Goal: Information Seeking & Learning: Check status

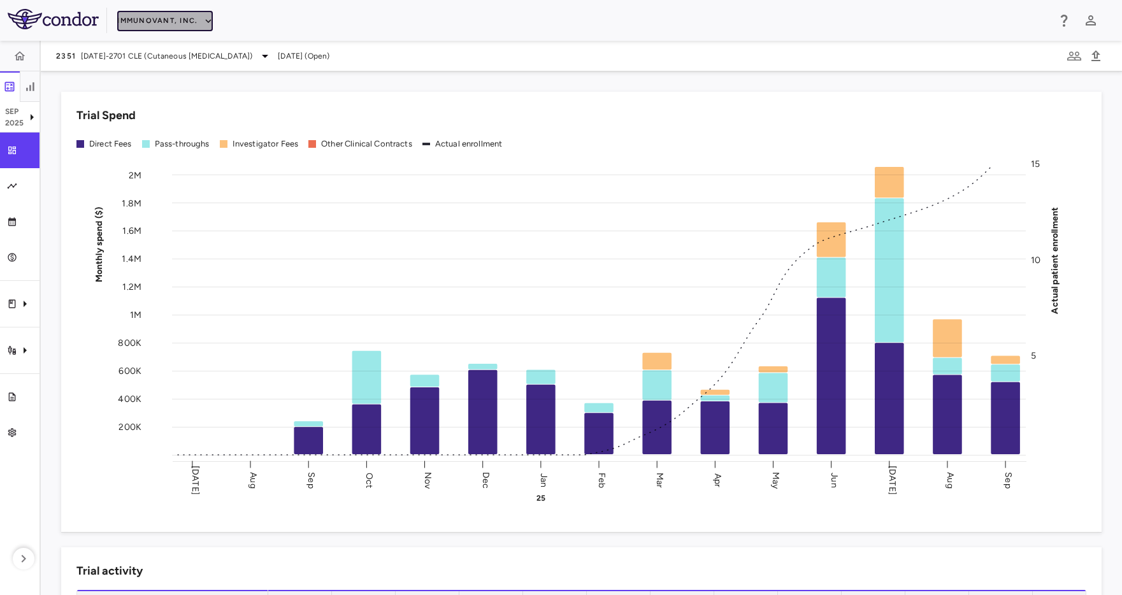
click at [123, 18] on button "Immunovant, Inc." at bounding box center [165, 21] width 96 height 20
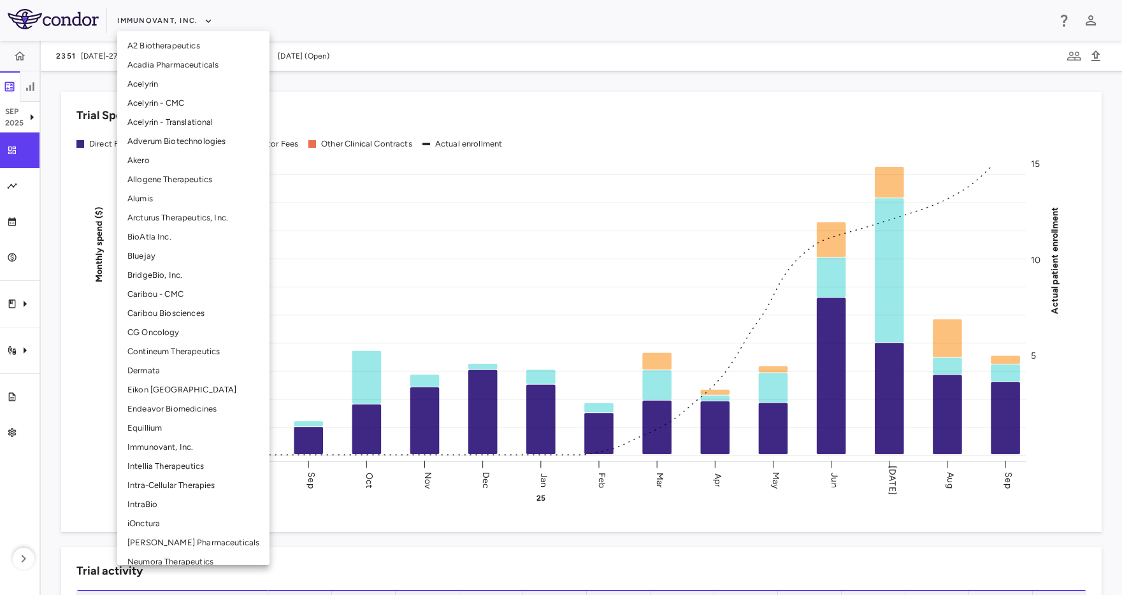
click at [180, 196] on li "Alumis" at bounding box center [193, 198] width 152 height 19
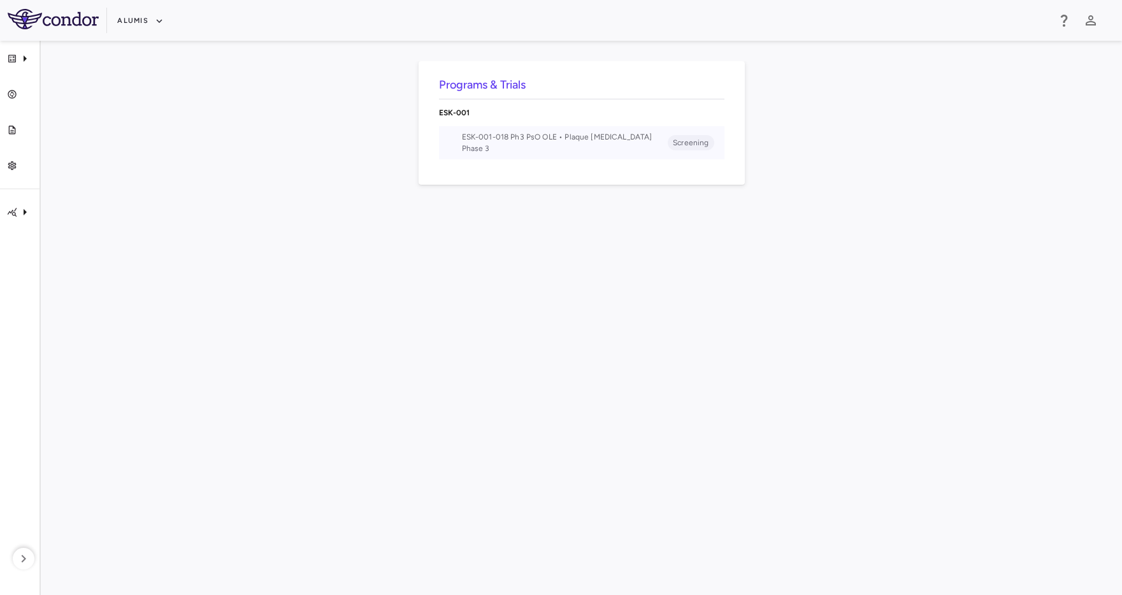
click at [608, 145] on span "Phase 3" at bounding box center [565, 148] width 206 height 11
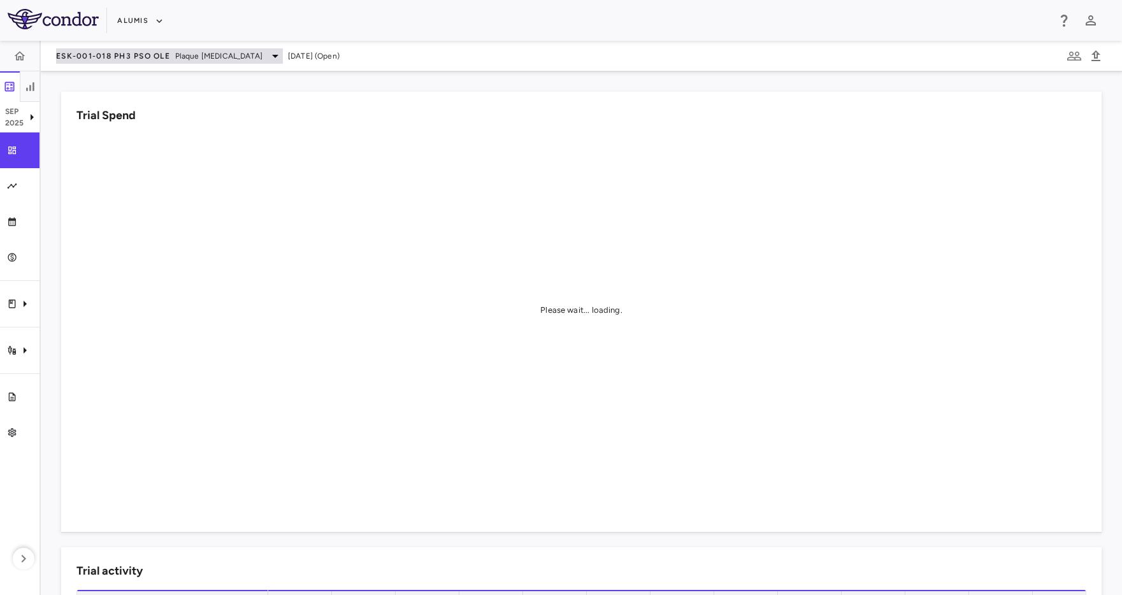
drag, startPoint x: 357, startPoint y: 56, endPoint x: 57, endPoint y: 57, distance: 300.2
click at [57, 57] on div "ESK-001-018 Ph3 PsO OLE Plaque [MEDICAL_DATA] [DATE] (Open)" at bounding box center [581, 56] width 1081 height 31
copy div "ESK-001-018 Ph3 PsO OLE Plaque [MEDICAL_DATA] [DATE] (Open)"
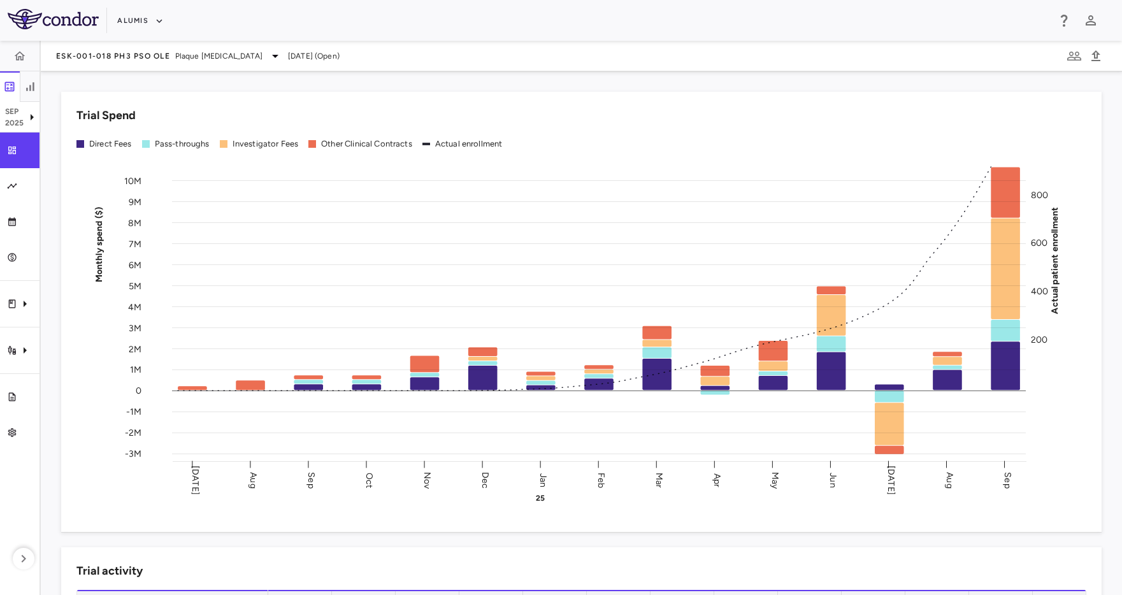
click at [161, 235] on icon "Monthly spend ($) -3M -2M -1M 0 1M 2M 3M 4M 5M 6M 7M 8M 9M 10M Actual patient e…" at bounding box center [576, 330] width 1001 height 352
click at [25, 343] on icon "Trial activity" at bounding box center [24, 350] width 15 height 15
drag, startPoint x: 48, startPoint y: 293, endPoint x: 40, endPoint y: 299, distance: 9.6
click at [48, 293] on div at bounding box center [561, 297] width 1122 height 595
click at [18, 340] on div "Trial activity" at bounding box center [20, 351] width 40 height 36
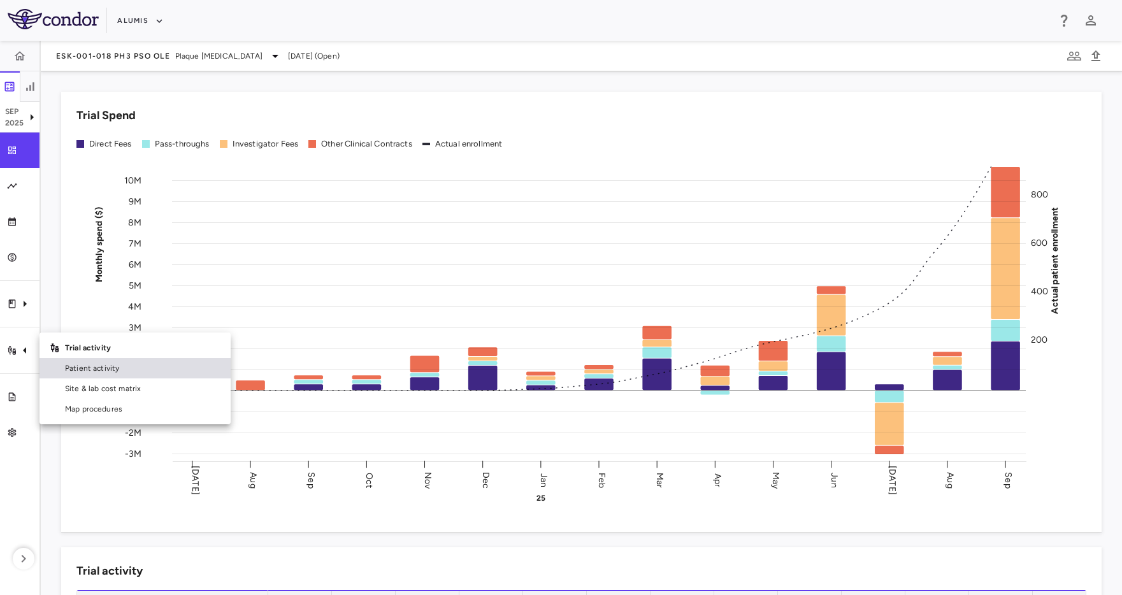
click at [108, 368] on span "Patient activity" at bounding box center [142, 368] width 155 height 11
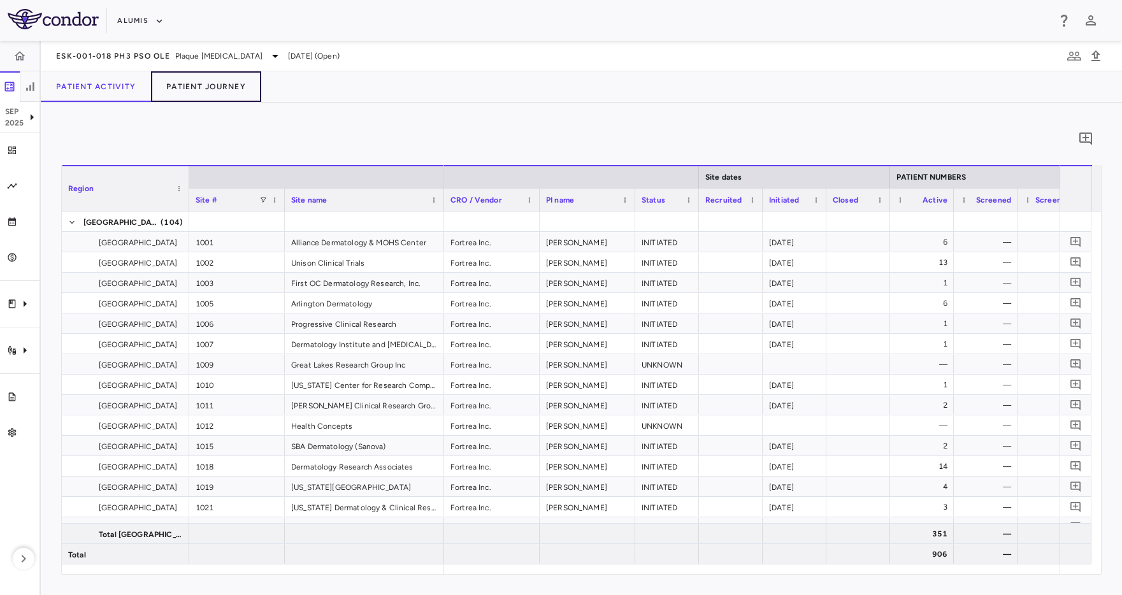
drag, startPoint x: 213, startPoint y: 85, endPoint x: 702, endPoint y: 104, distance: 489.1
click at [215, 85] on button "Patient Journey" at bounding box center [206, 86] width 110 height 31
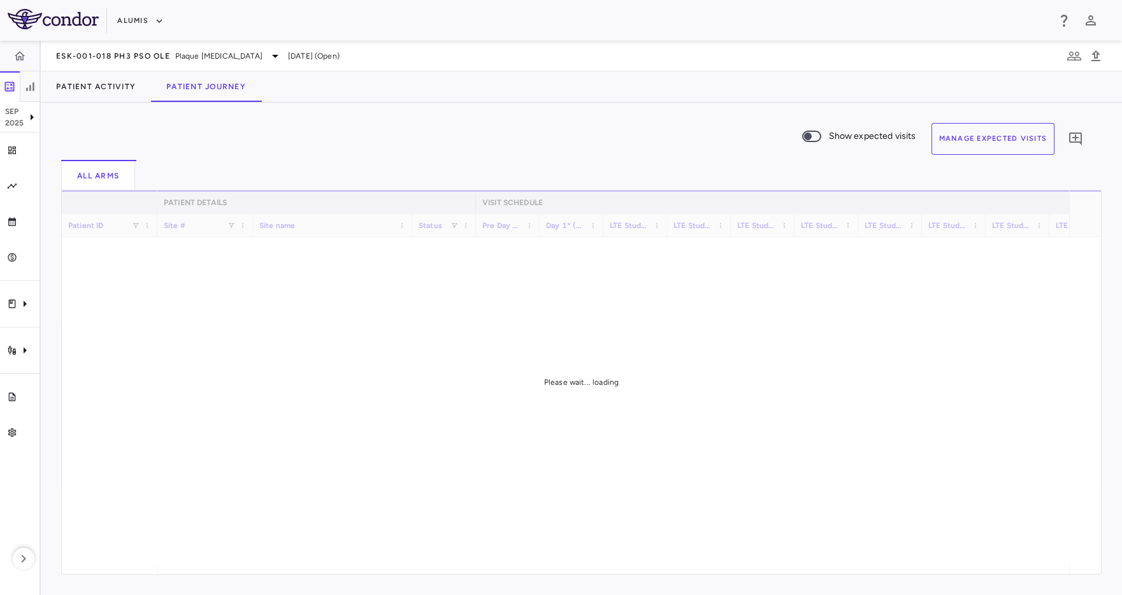
click at [1010, 144] on button "Manage Expected Visits" at bounding box center [994, 139] width 124 height 32
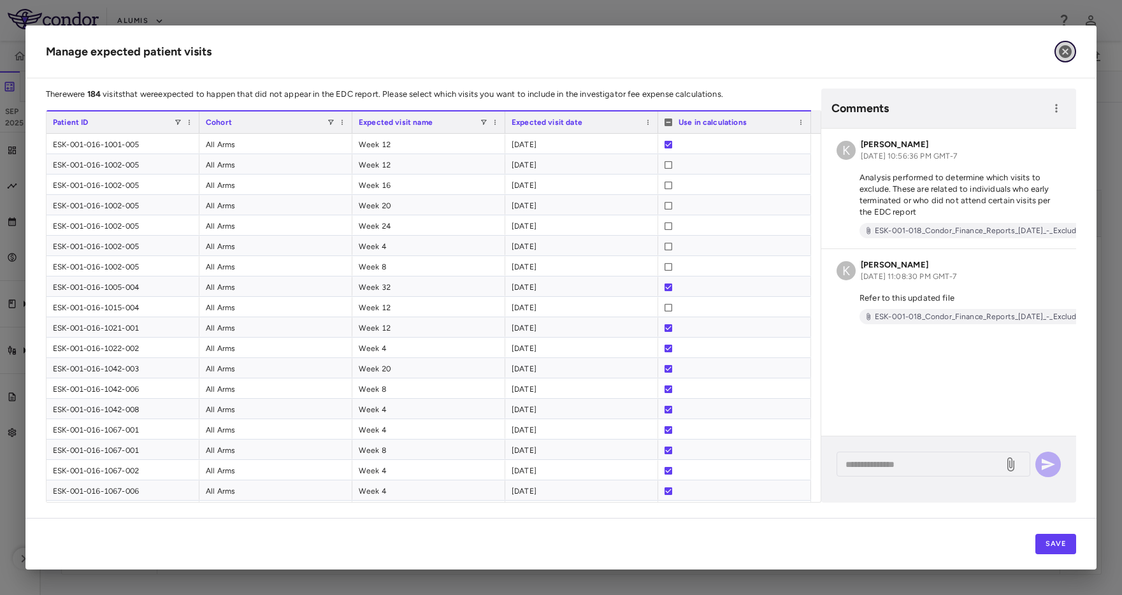
click at [1072, 53] on icon "button" at bounding box center [1065, 51] width 15 height 15
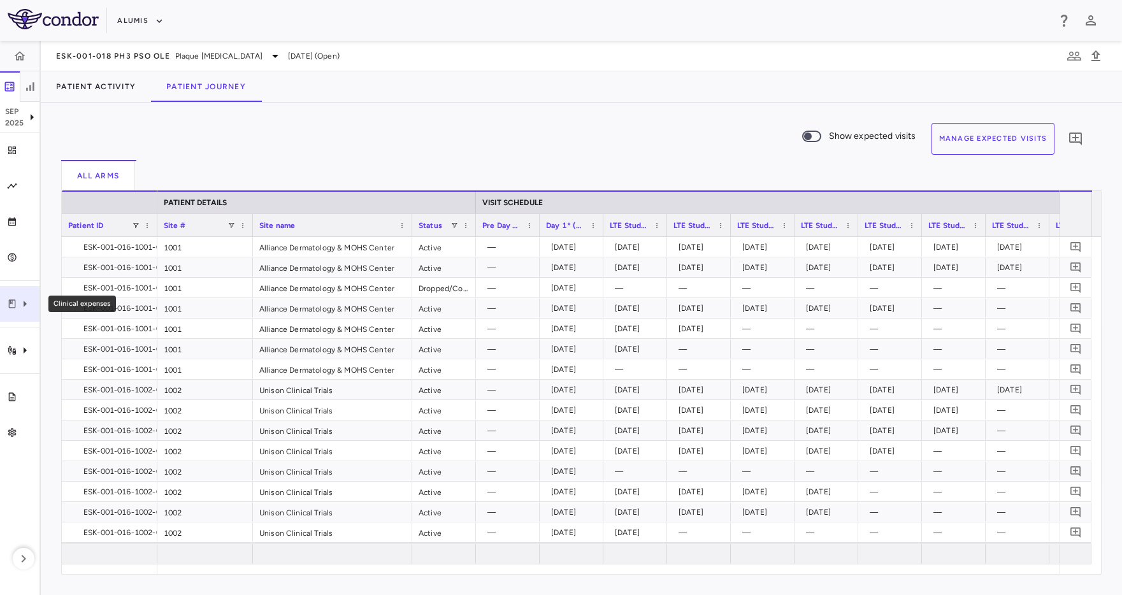
click at [21, 304] on icon "Clinical expenses" at bounding box center [24, 303] width 15 height 15
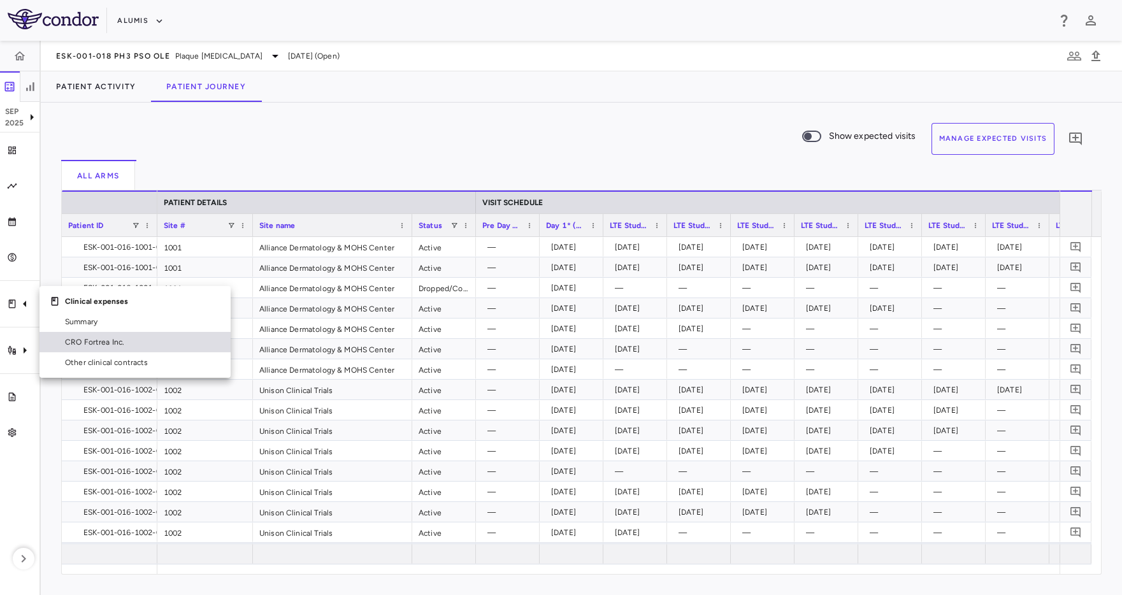
click at [85, 347] on span "CRO Fortrea Inc." at bounding box center [142, 341] width 155 height 11
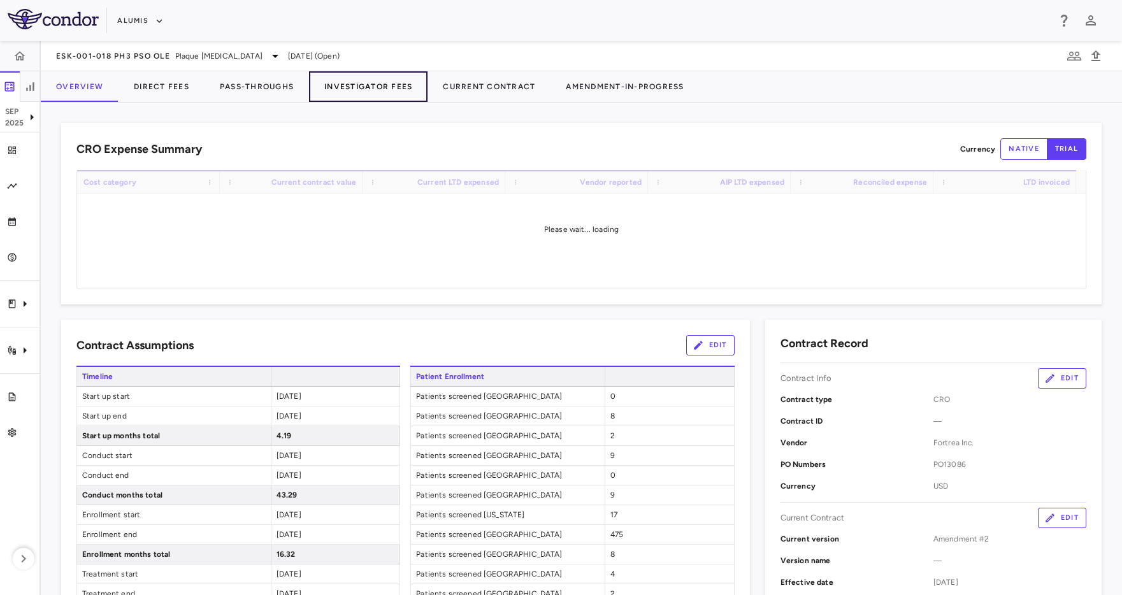
click at [382, 78] on button "Investigator Fees" at bounding box center [368, 86] width 119 height 31
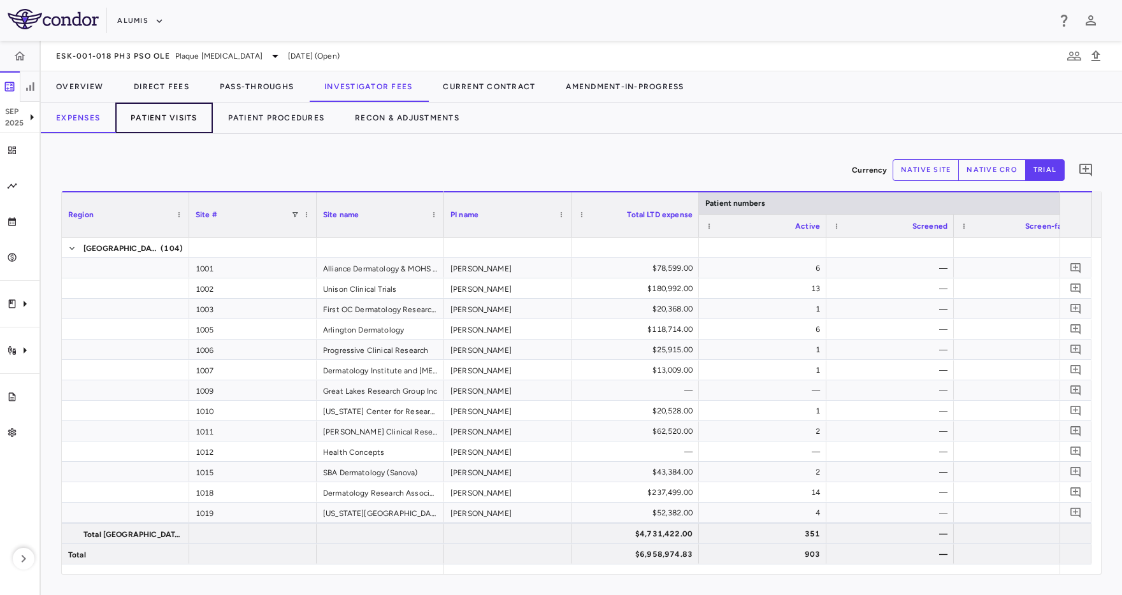
click at [149, 110] on button "Patient Visits" at bounding box center [164, 118] width 98 height 31
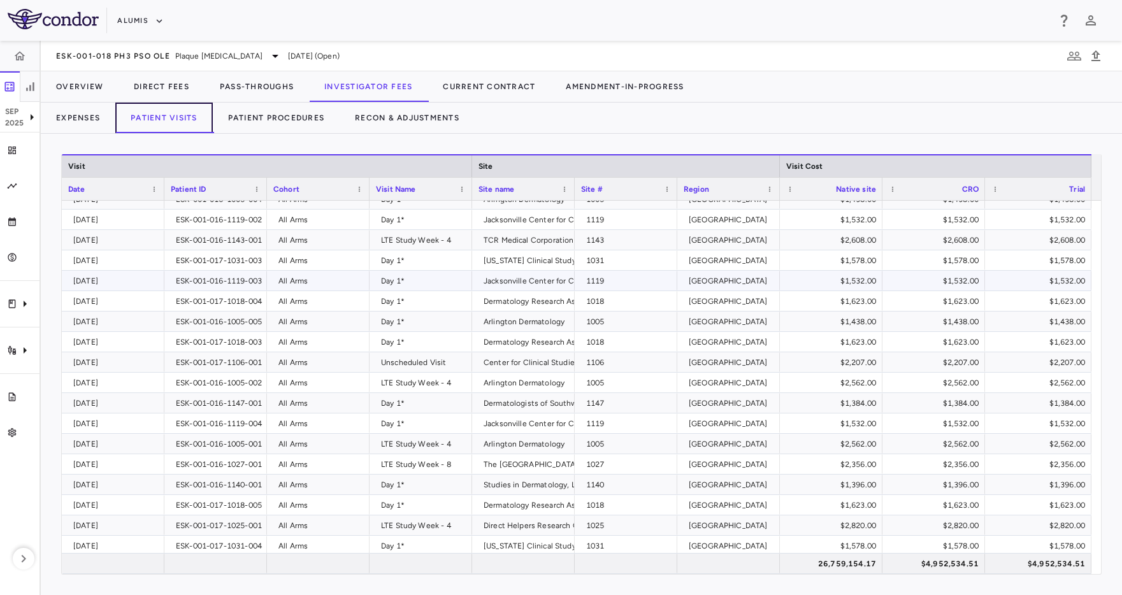
scroll to position [369, 0]
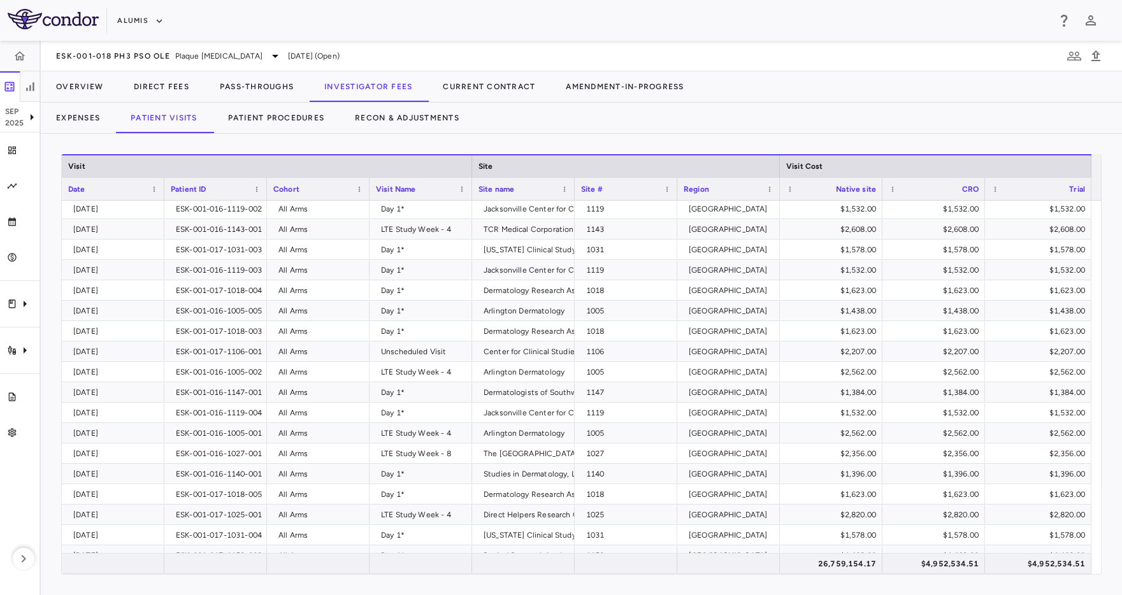
click at [154, 185] on span at bounding box center [154, 189] width 8 height 8
drag, startPoint x: 581, startPoint y: 112, endPoint x: 495, endPoint y: 146, distance: 93.0
click at [581, 113] on div "Expenses Patient Visits Patient Procedures Recon & Adjustments" at bounding box center [581, 118] width 1081 height 31
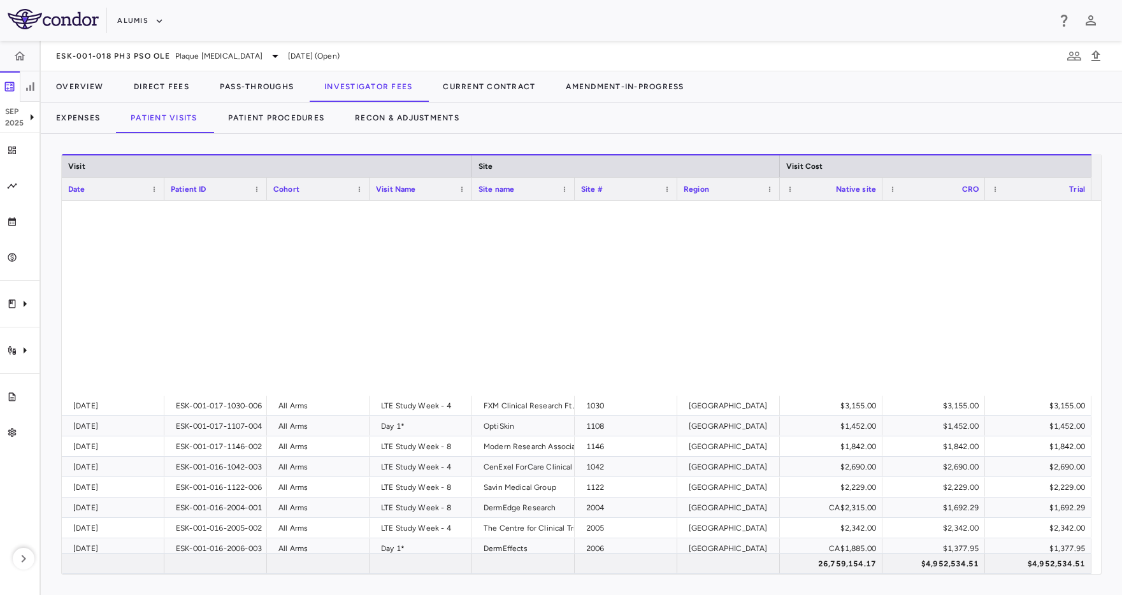
scroll to position [0, 0]
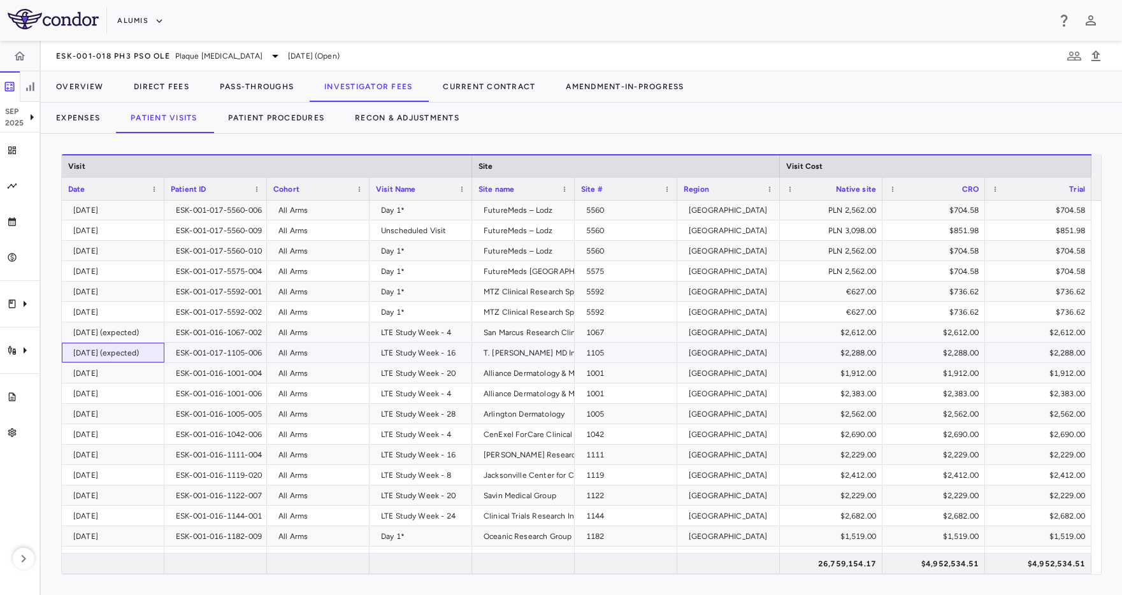
click at [136, 345] on div "[DATE] (expected)" at bounding box center [115, 353] width 85 height 20
drag, startPoint x: 140, startPoint y: 333, endPoint x: 394, endPoint y: 365, distance: 256.9
click at [140, 333] on div "[DATE] (expected)" at bounding box center [115, 332] width 85 height 20
click at [85, 121] on button "Expenses" at bounding box center [78, 118] width 75 height 31
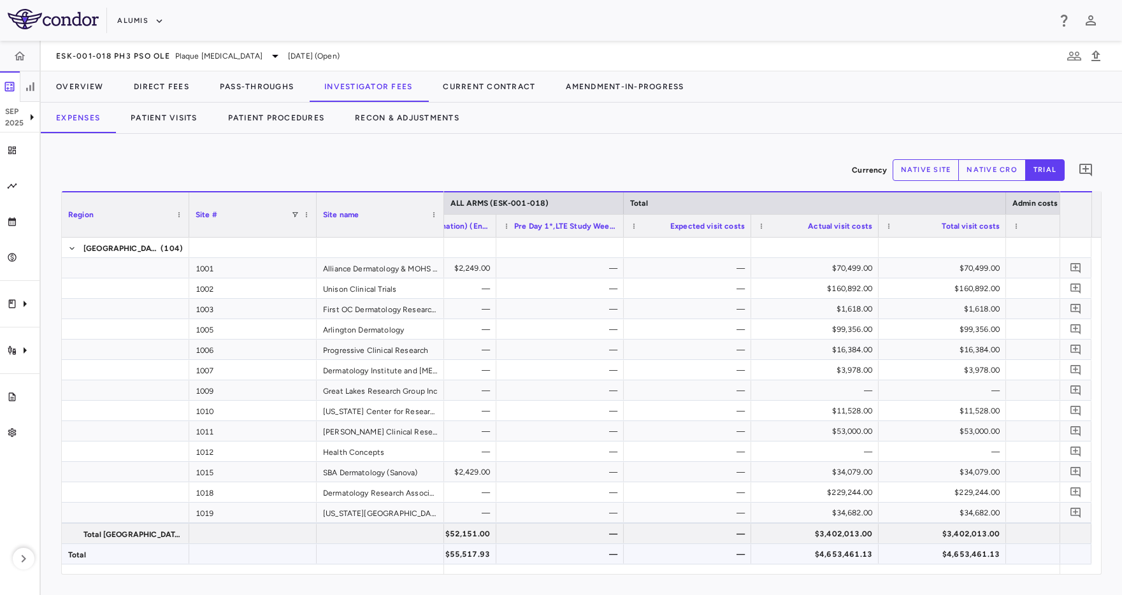
click at [702, 561] on div "—" at bounding box center [690, 554] width 110 height 20
